Goal: Task Accomplishment & Management: Manage account settings

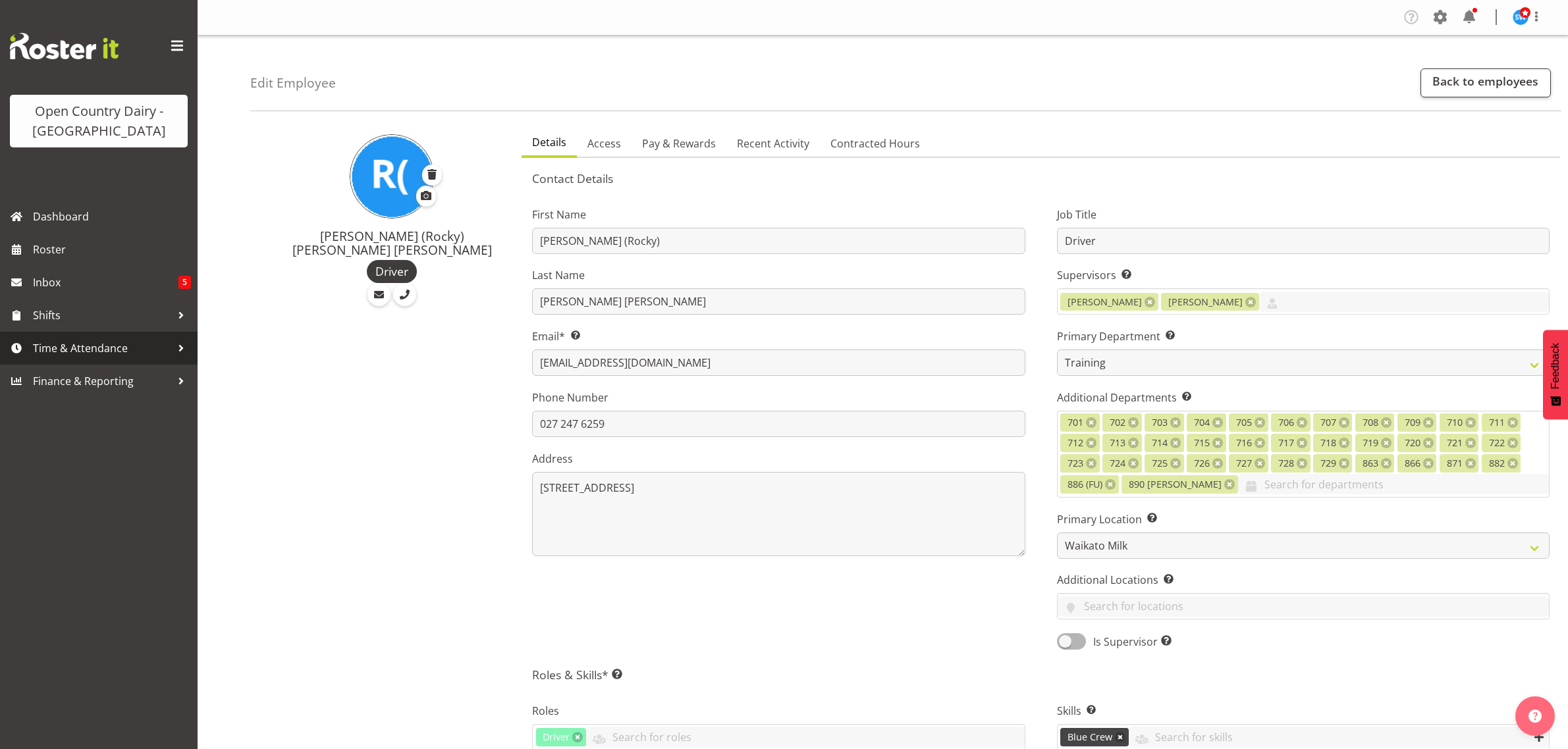
select select "763"
select select "1054"
click at [97, 247] on span "Roster" at bounding box center [111, 249] width 158 height 19
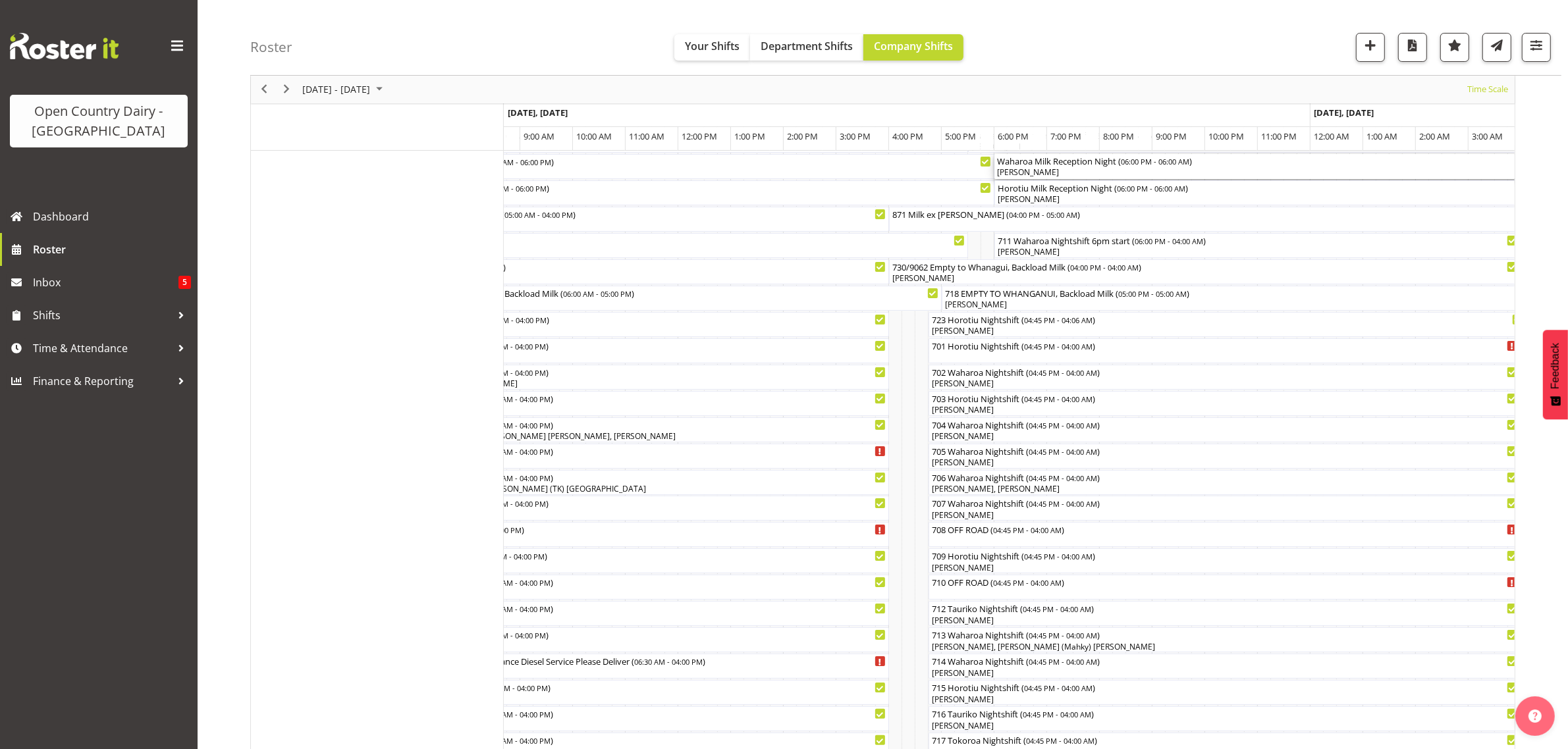
click at [1034, 172] on div "[PERSON_NAME]" at bounding box center [1310, 172] width 627 height 12
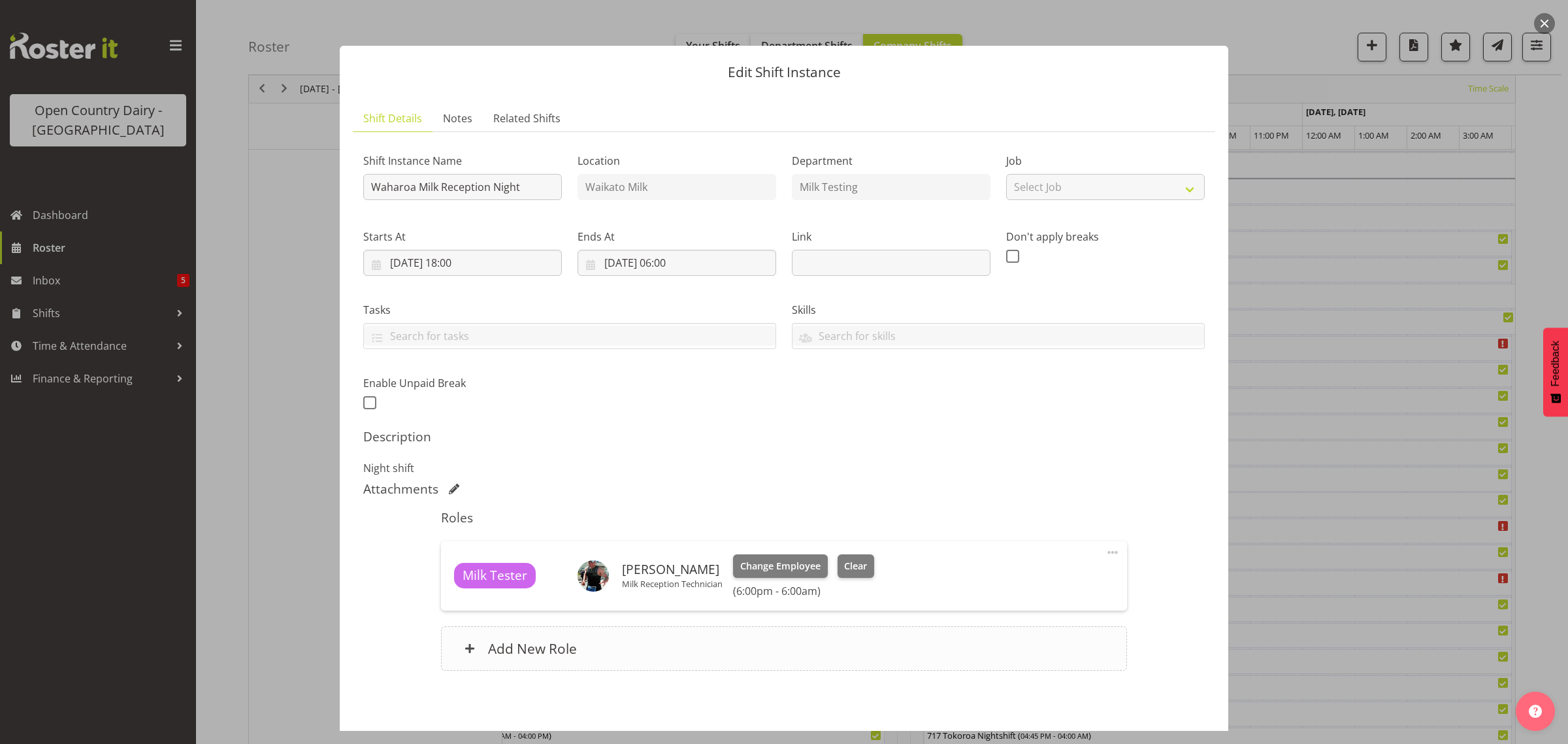
click at [519, 646] on h6 "Add New Role" at bounding box center [533, 648] width 89 height 17
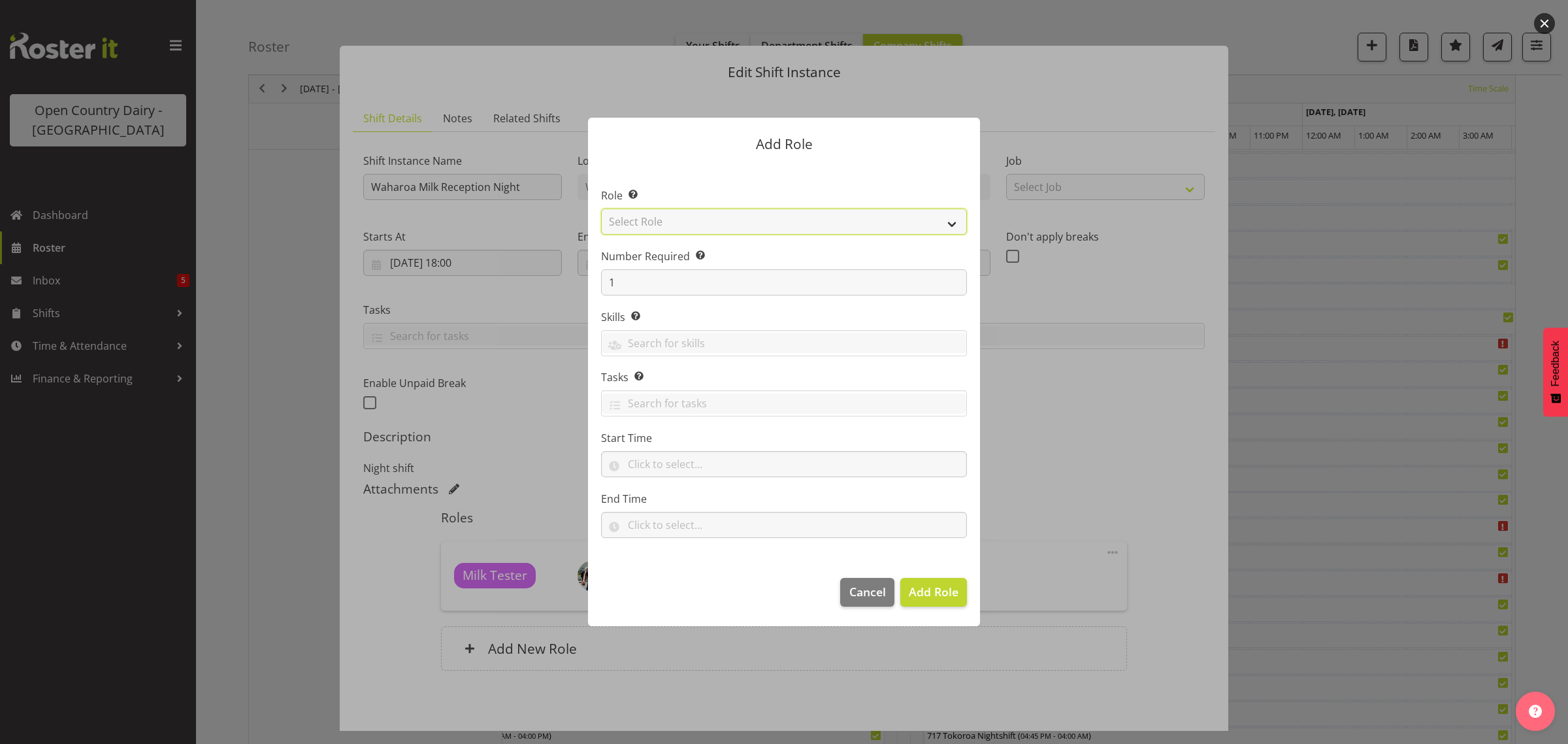
click at [951, 221] on select "Select Role Cadet Driver Crew Leader Driver Driver Buddy Driver Assessor Dayshi…" at bounding box center [784, 221] width 366 height 26
click at [952, 225] on select "Select Role Cadet Driver Crew Leader Driver Driver Buddy Driver Assessor Dayshi…" at bounding box center [784, 221] width 366 height 26
select select "1168"
click at [601, 209] on select "Select Role Cadet Driver Crew Leader Driver Driver Buddy Driver Assessor Dayshi…" at bounding box center [784, 221] width 366 height 26
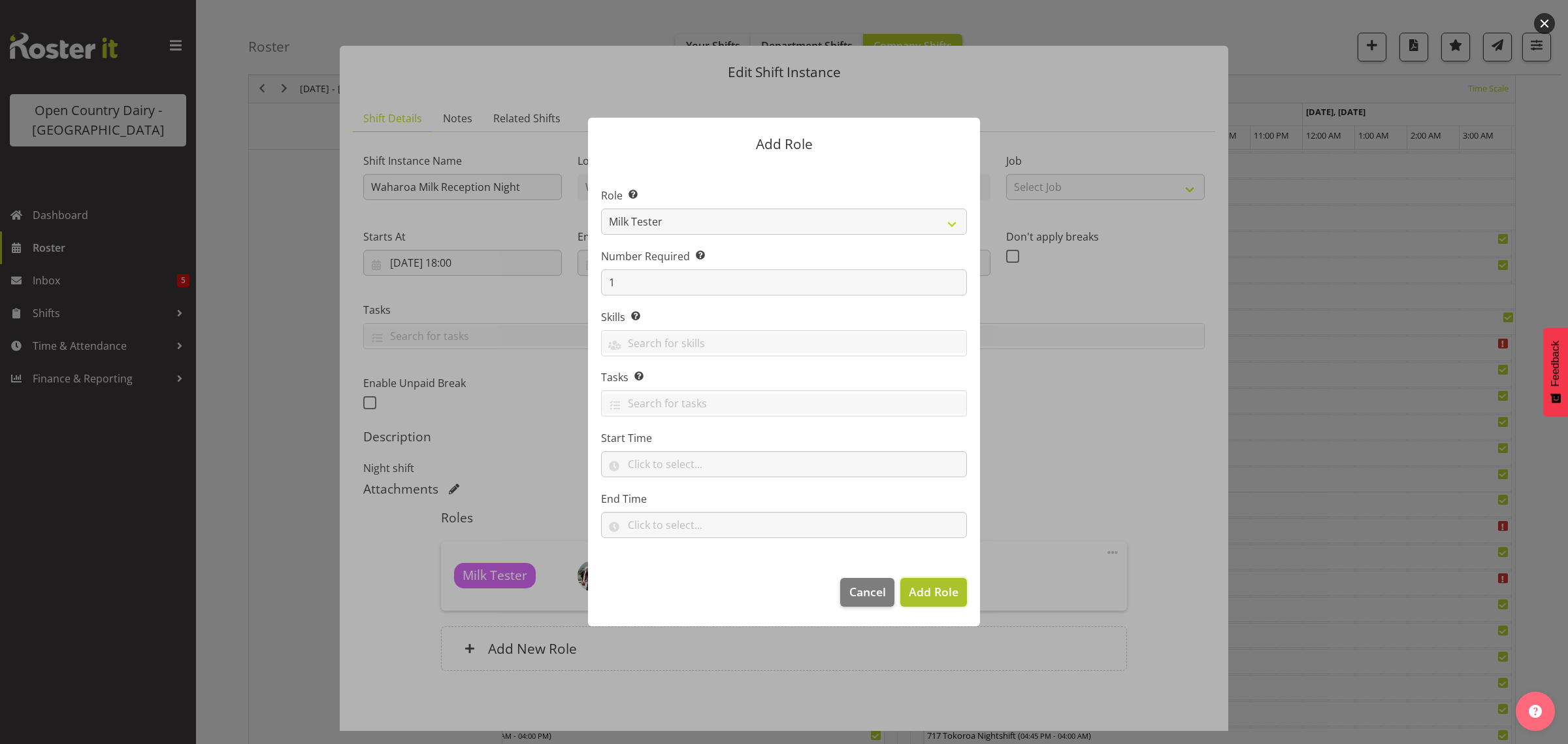
click at [946, 593] on span "Add Role" at bounding box center [933, 592] width 49 height 16
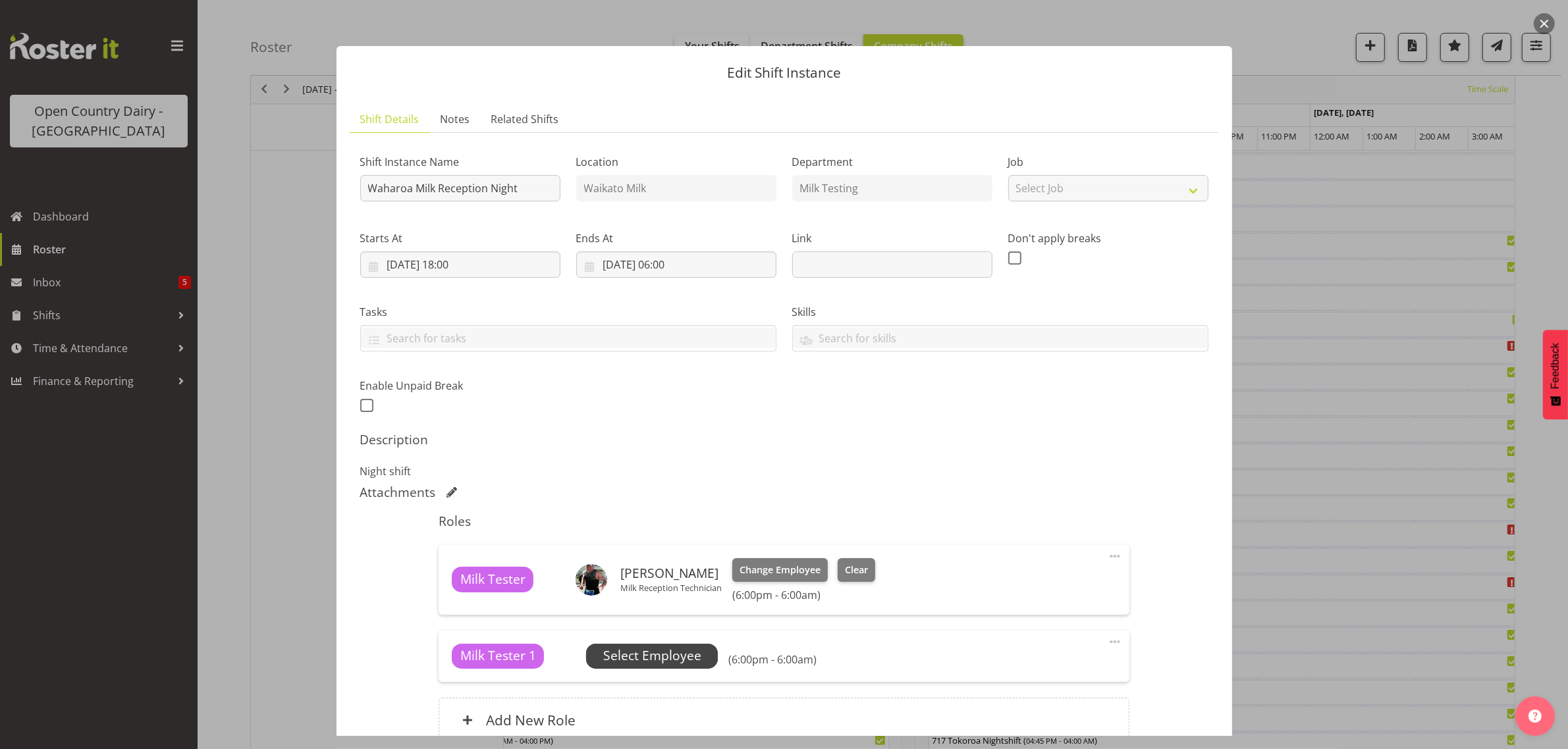
click at [648, 660] on span "Select Employee" at bounding box center [652, 655] width 98 height 19
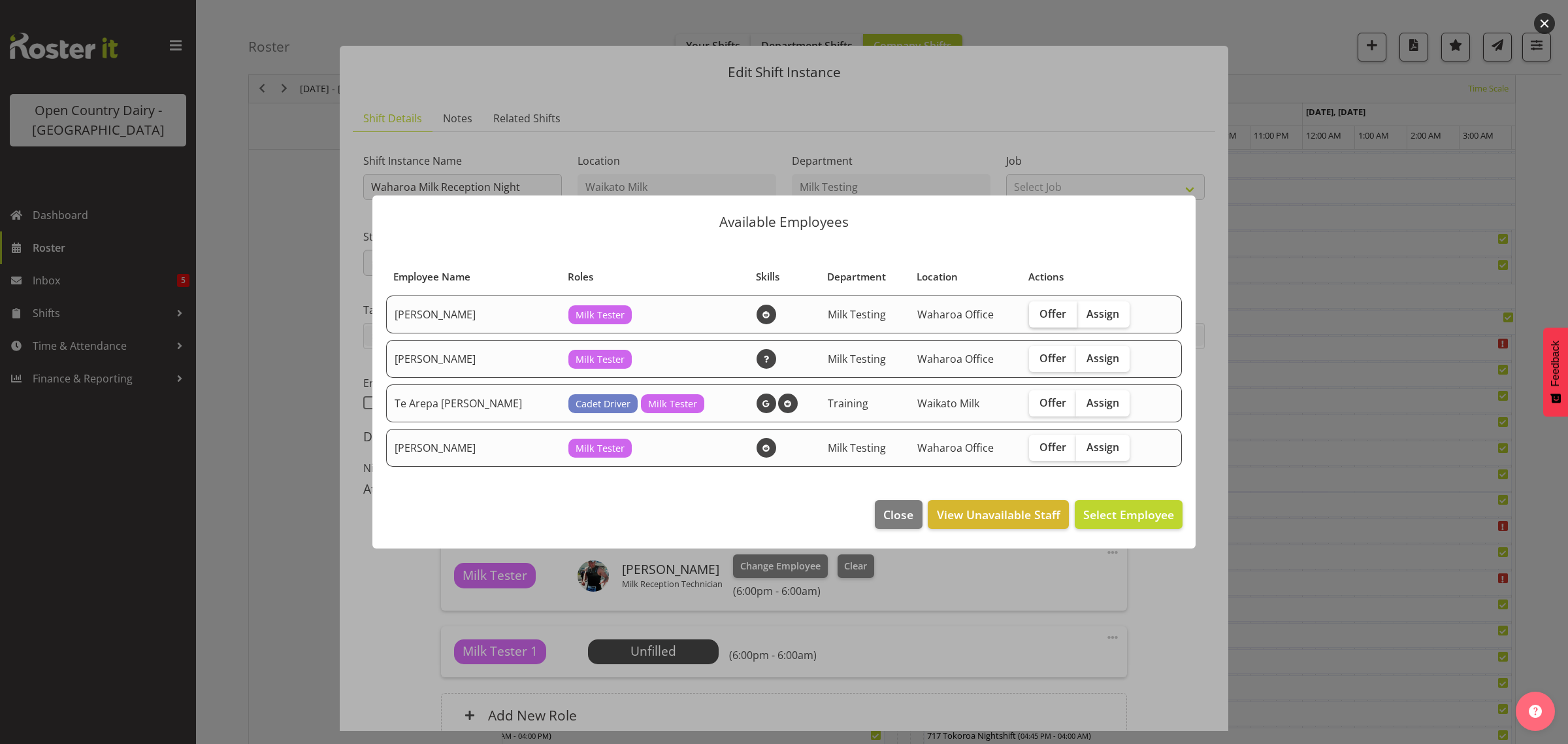
click at [1039, 319] on span "Offer" at bounding box center [1053, 314] width 27 height 13
click at [1033, 318] on input "Offer" at bounding box center [1034, 313] width 8 height 8
checkbox input "true"
click at [1039, 359] on span "Offer" at bounding box center [1053, 359] width 27 height 13
click at [1034, 359] on input "Offer" at bounding box center [1034, 358] width 8 height 8
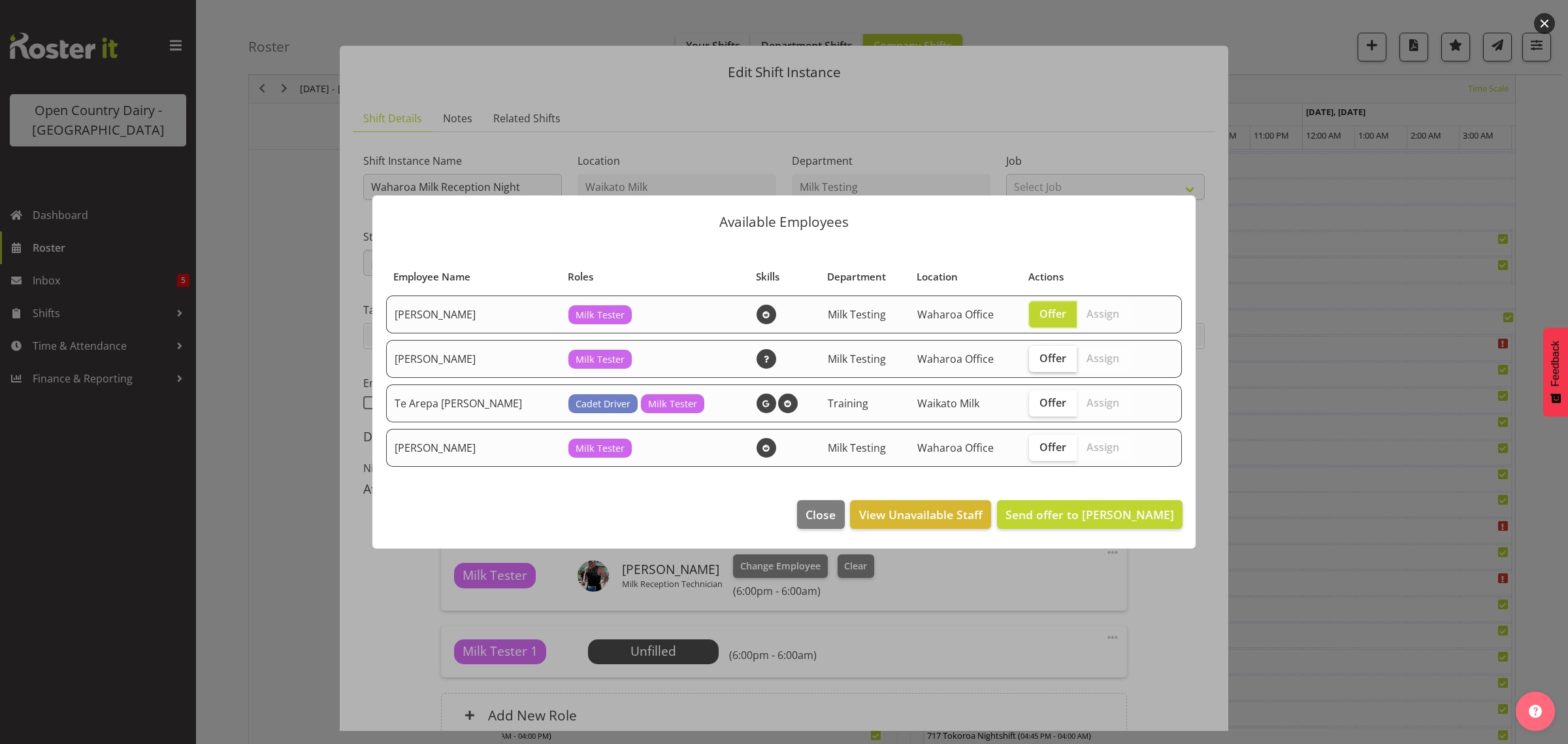
checkbox input "true"
click at [1039, 406] on span "Offer" at bounding box center [1053, 403] width 27 height 13
click at [1030, 406] on input "Offer" at bounding box center [1034, 402] width 8 height 8
checkbox input "true"
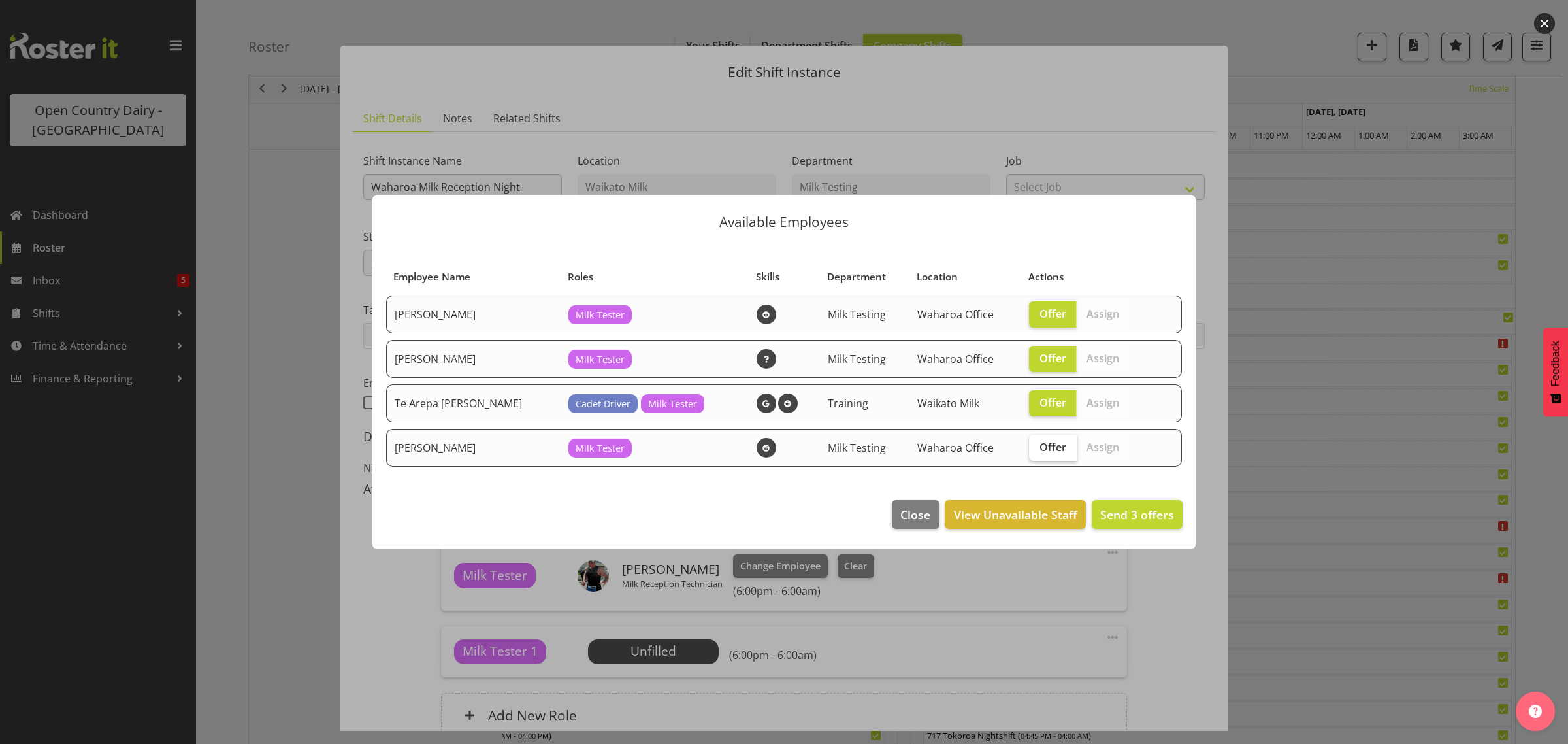
click at [1039, 443] on span "Offer" at bounding box center [1053, 447] width 27 height 13
click at [1033, 443] on input "Offer" at bounding box center [1034, 447] width 8 height 8
checkbox input "true"
click at [1144, 512] on span "Send 4 offers" at bounding box center [1137, 514] width 74 height 16
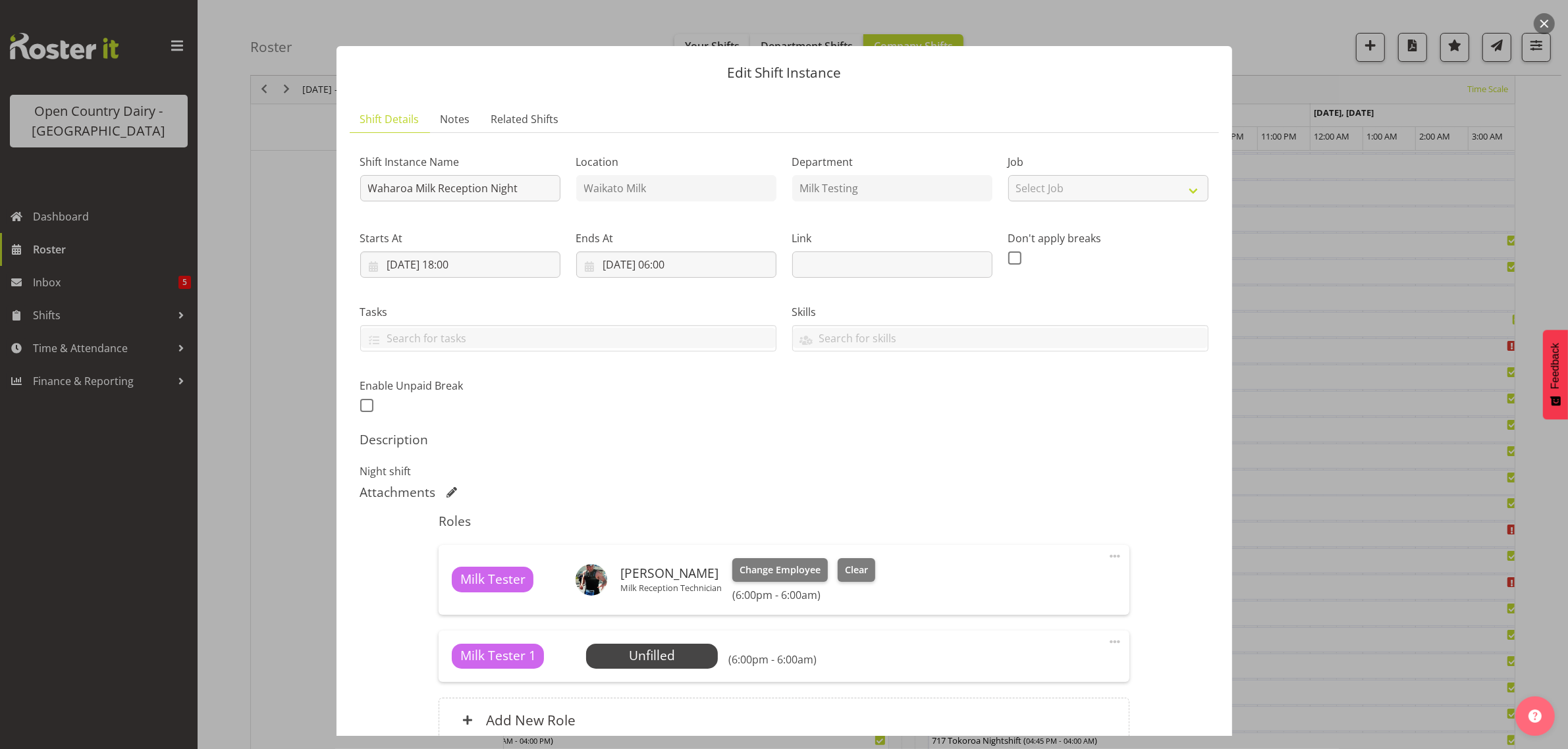
scroll to position [124, 0]
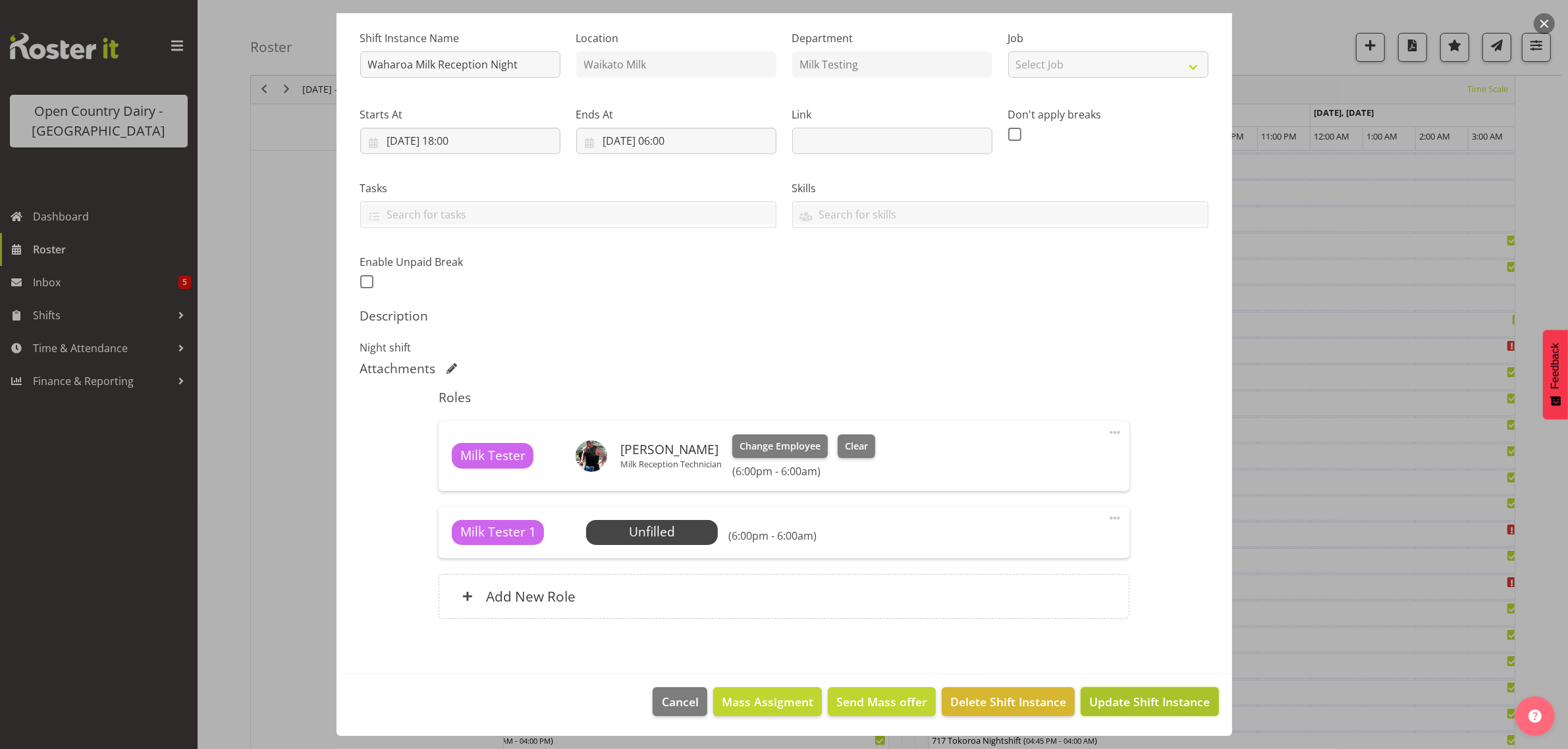
click at [1133, 701] on span "Update Shift Instance" at bounding box center [1149, 701] width 121 height 17
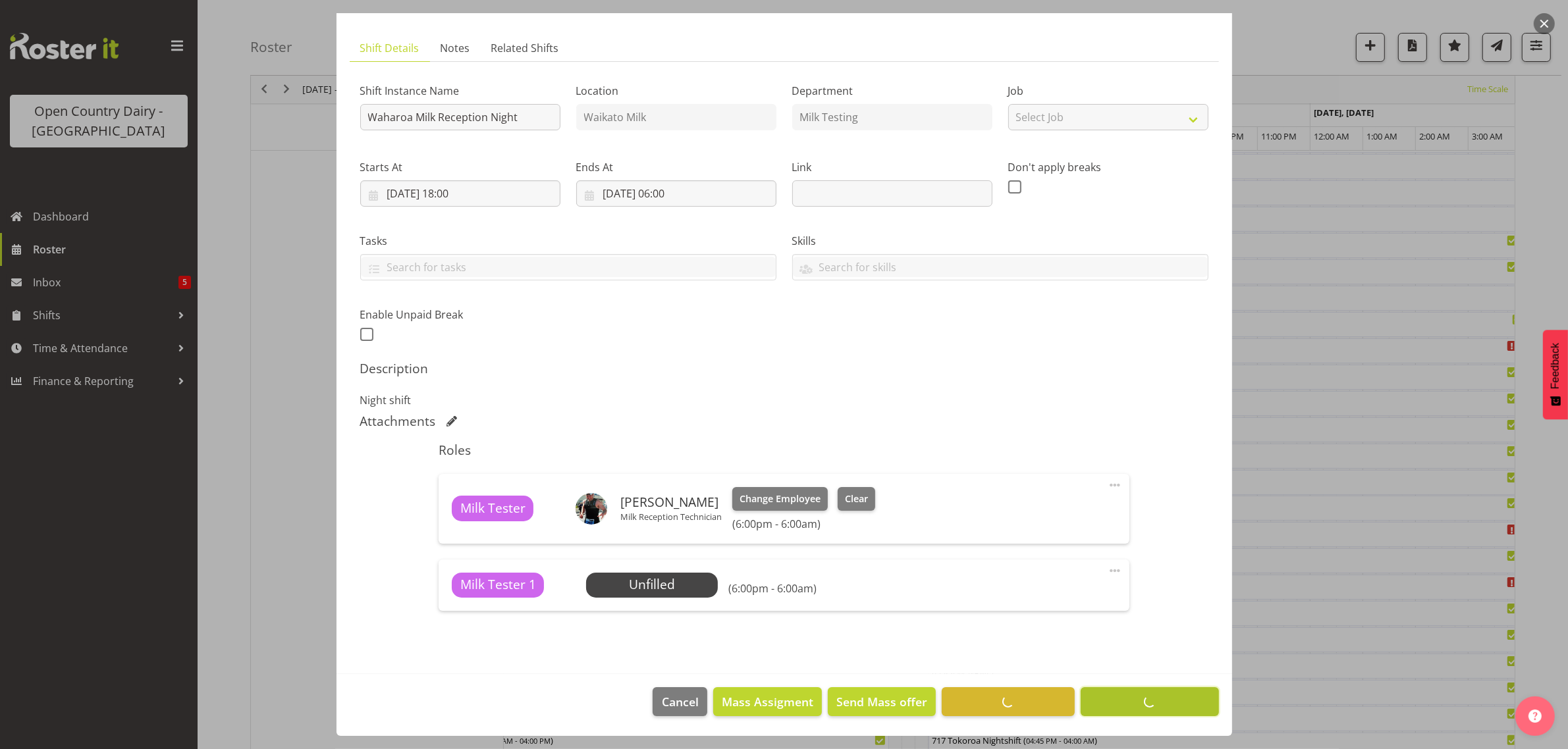
scroll to position [71, 0]
